Goal: Go to known website: Go to known website

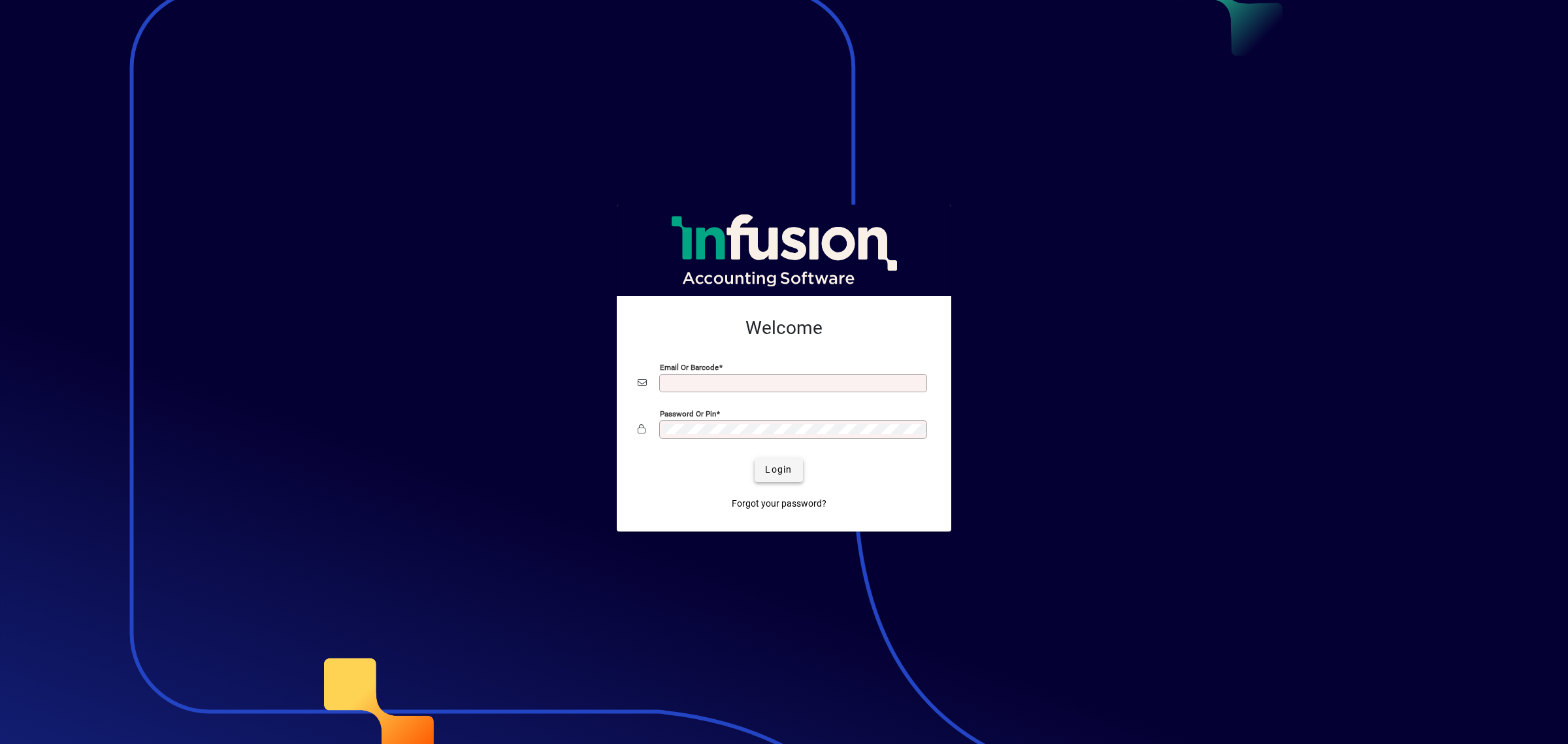
type input "**********"
click at [782, 468] on span "Login" at bounding box center [778, 470] width 27 height 14
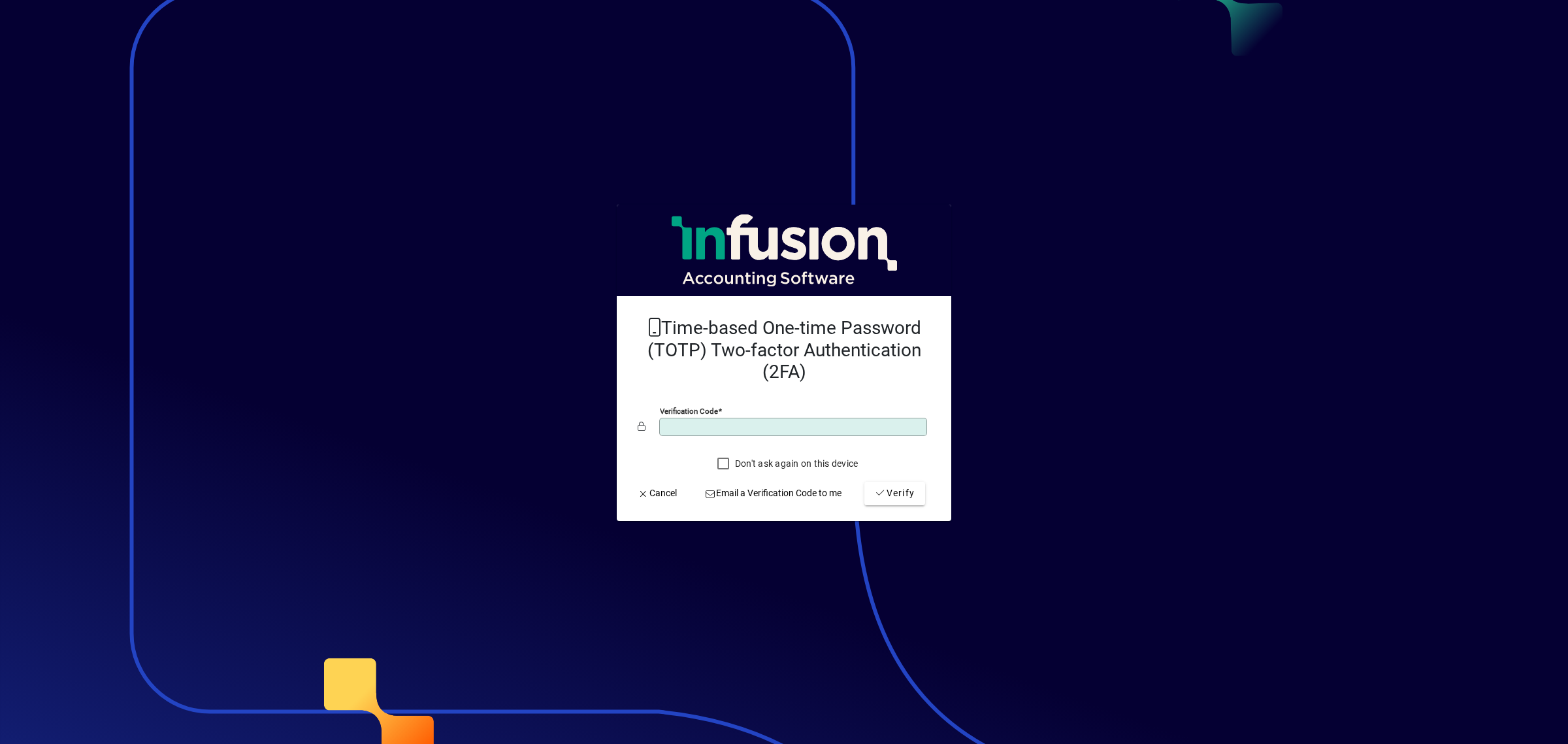
type input "******"
click at [864, 481] on button "Verify" at bounding box center [894, 493] width 61 height 24
